Goal: Task Accomplishment & Management: Manage account settings

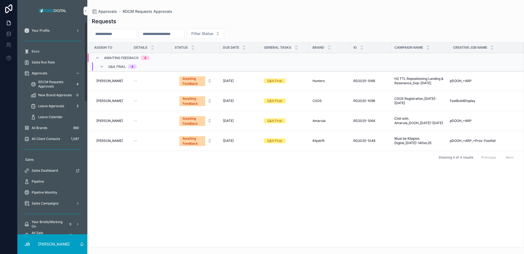
click at [37, 72] on span "Approvals" at bounding box center [40, 73] width 16 height 4
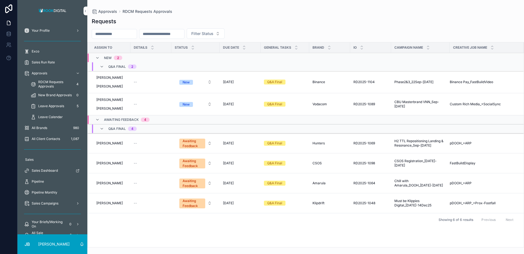
click at [101, 129] on icon "scrollable content" at bounding box center [102, 128] width 4 height 4
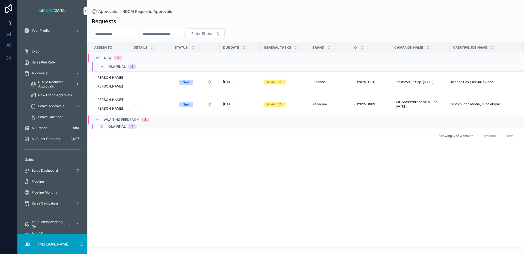
click at [103, 126] on icon "scrollable content" at bounding box center [102, 126] width 4 height 4
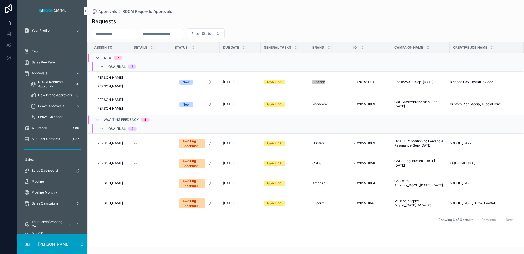
drag, startPoint x: 314, startPoint y: 81, endPoint x: 361, endPoint y: 0, distance: 93.5
click at [0, 0] on div "Your Profile Exco Sales Run Rate Approvals RDCM Requests Approvals 4 New Brand …" at bounding box center [262, 127] width 524 height 254
click at [332, 84] on div "Binance Binance" at bounding box center [330, 82] width 34 height 4
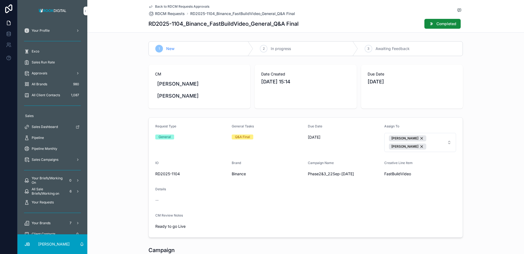
click at [444, 23] on span "Completed" at bounding box center [446, 23] width 20 height 5
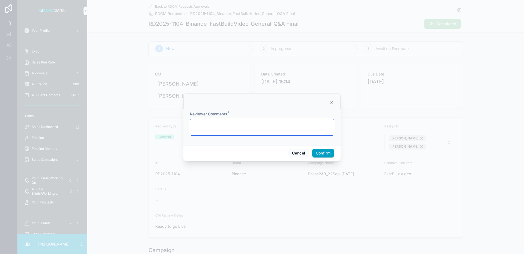
click at [249, 123] on textarea at bounding box center [262, 127] width 144 height 16
type textarea "****"
click at [322, 151] on button "Confirm" at bounding box center [323, 152] width 22 height 9
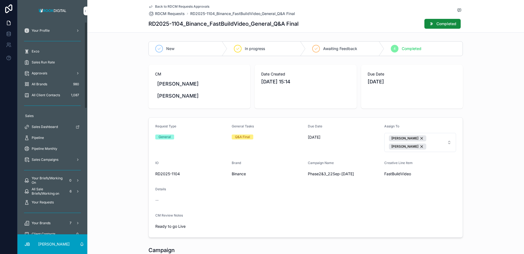
click at [50, 72] on div "Approvals" at bounding box center [52, 73] width 57 height 9
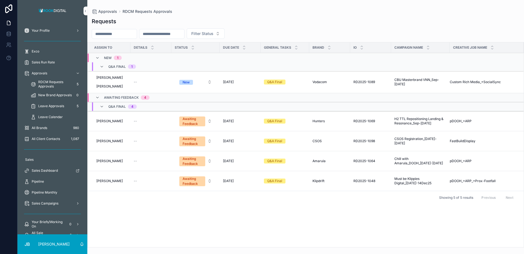
drag, startPoint x: 326, startPoint y: 83, endPoint x: 317, endPoint y: 83, distance: 8.5
click at [317, 83] on span "Vodacom" at bounding box center [320, 82] width 14 height 4
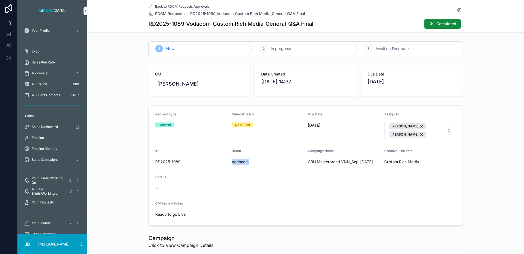
drag, startPoint x: 251, startPoint y: 162, endPoint x: 231, endPoint y: 163, distance: 19.7
click at [231, 163] on form "Request Type General General Tasks Q&A Final Due Date 09/10/2025 Assign To John…" at bounding box center [306, 165] width 314 height 120
copy span "Vodacom"
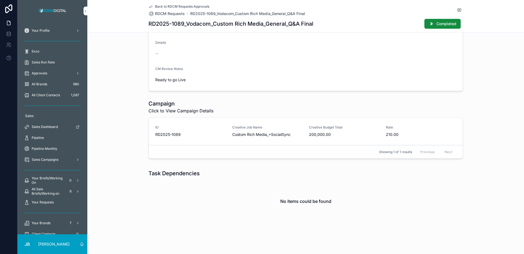
scroll to position [135, 0]
click at [440, 24] on span "Completed" at bounding box center [446, 23] width 20 height 5
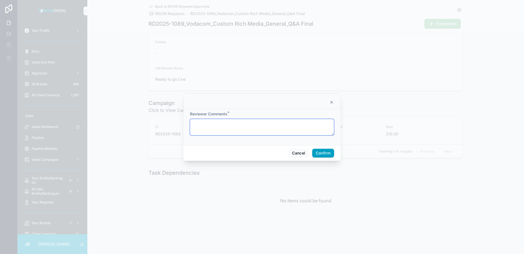
click at [224, 126] on textarea at bounding box center [262, 127] width 144 height 16
type textarea "****"
click at [317, 150] on button "Confirm" at bounding box center [323, 152] width 22 height 9
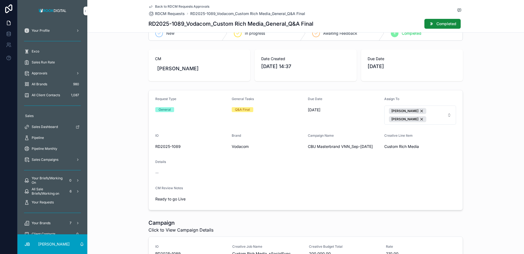
scroll to position [0, 0]
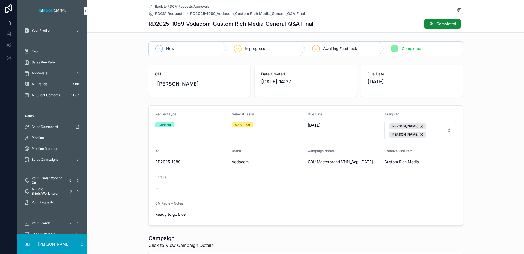
click at [244, 125] on div "Q&A Final" at bounding box center [242, 124] width 15 height 5
click at [439, 22] on span "Completed" at bounding box center [446, 23] width 20 height 5
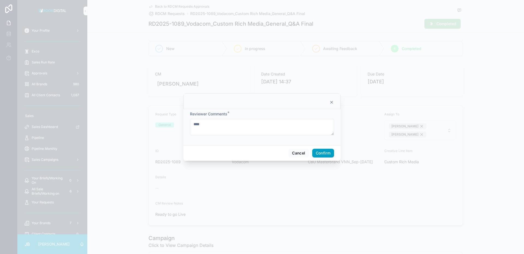
click at [322, 154] on button "Confirm" at bounding box center [323, 152] width 22 height 9
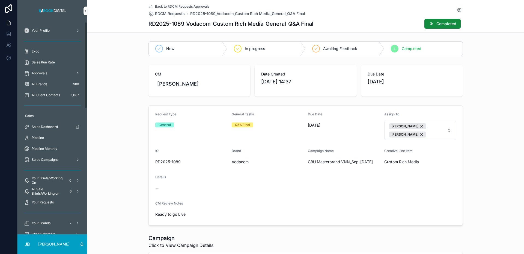
click at [51, 72] on div "Approvals" at bounding box center [52, 73] width 57 height 9
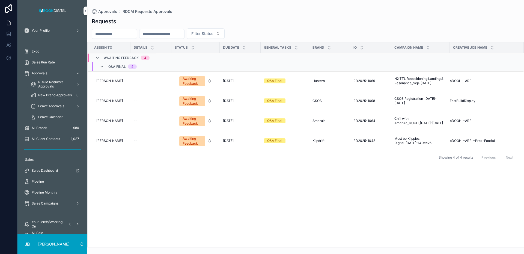
click at [103, 67] on icon "scrollable content" at bounding box center [102, 66] width 4 height 4
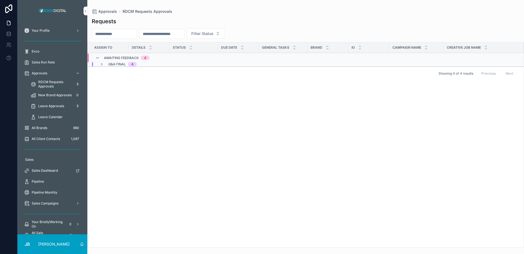
click at [99, 59] on icon "scrollable content" at bounding box center [97, 58] width 4 height 4
click at [98, 56] on icon "scrollable content" at bounding box center [97, 55] width 4 height 4
click at [97, 58] on icon "scrollable content" at bounding box center [97, 58] width 4 height 4
click at [97, 58] on div "Showing 4 of 4 results Previous Next" at bounding box center [306, 64] width 436 height 13
click at [96, 55] on icon "scrollable content" at bounding box center [97, 55] width 4 height 4
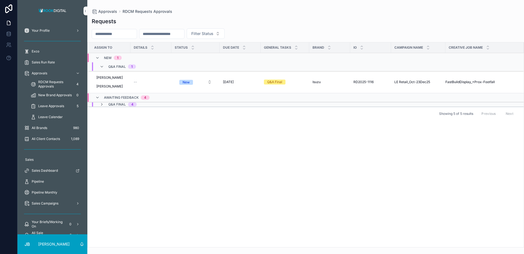
click at [165, 84] on td "--" at bounding box center [150, 82] width 41 height 22
click at [316, 81] on span "Isuzu" at bounding box center [317, 82] width 8 height 4
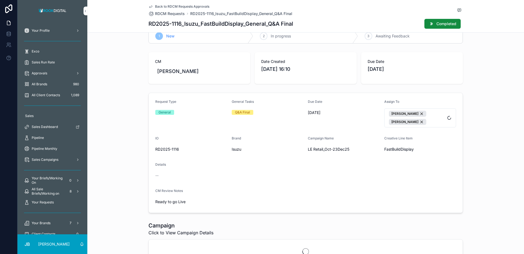
scroll to position [13, 0]
click at [443, 23] on span "Completed" at bounding box center [446, 23] width 20 height 5
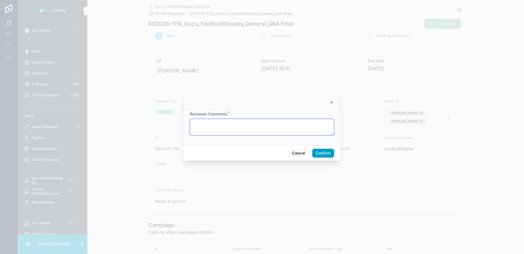
click at [238, 125] on textarea at bounding box center [262, 127] width 144 height 16
type textarea "****"
click at [319, 152] on button "Confirm" at bounding box center [323, 152] width 22 height 9
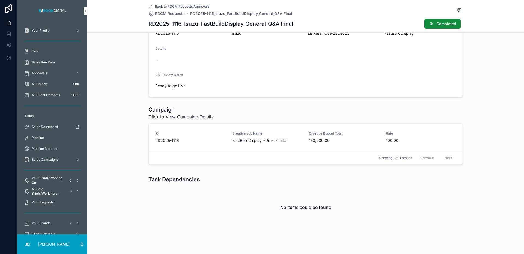
scroll to position [129, 0]
click at [45, 72] on span "Approvals" at bounding box center [40, 73] width 16 height 4
